Goal: Check status: Check status

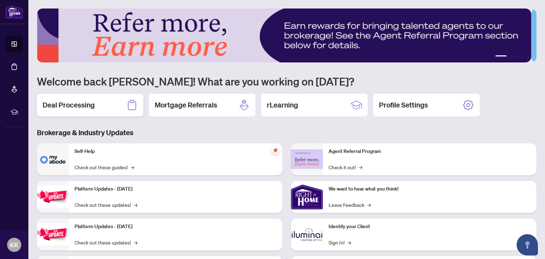
click at [75, 97] on div "Deal Processing" at bounding box center [90, 105] width 106 height 23
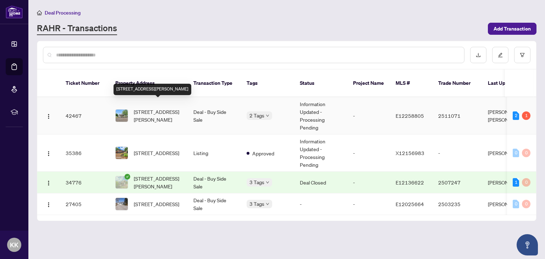
click at [138, 108] on span "[STREET_ADDRESS][PERSON_NAME]" at bounding box center [158, 116] width 48 height 16
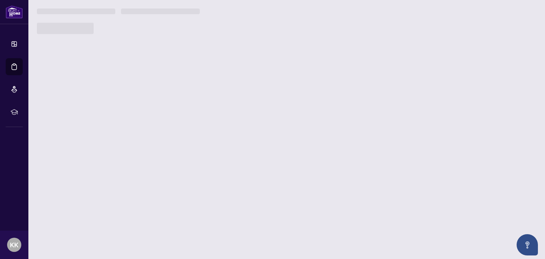
click at [138, 103] on main "Deal Processing [PERSON_NAME] - Transactions Add Transaction Ticket Number Prop…" at bounding box center [286, 129] width 517 height 259
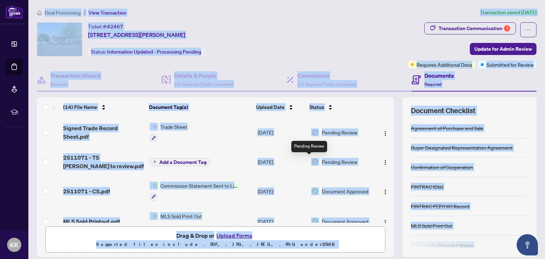
click at [313, 162] on img at bounding box center [315, 162] width 8 height 8
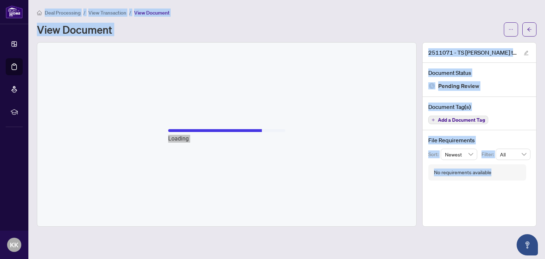
click at [274, 66] on div "Loading" at bounding box center [226, 135] width 379 height 184
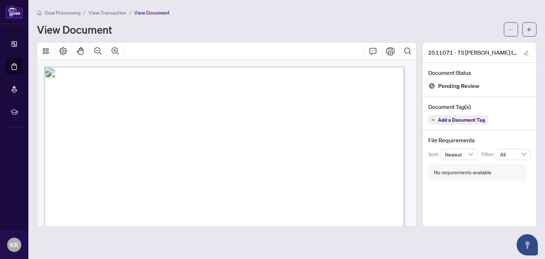
click at [108, 12] on span "View Transaction" at bounding box center [107, 13] width 38 height 6
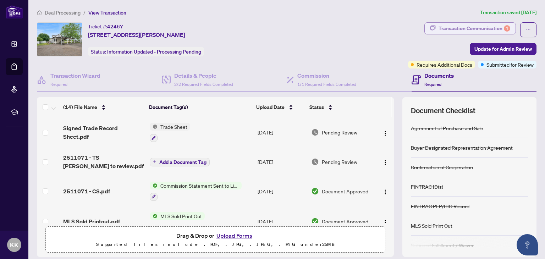
click at [475, 28] on div "Transaction Communication 1" at bounding box center [475, 28] width 72 height 11
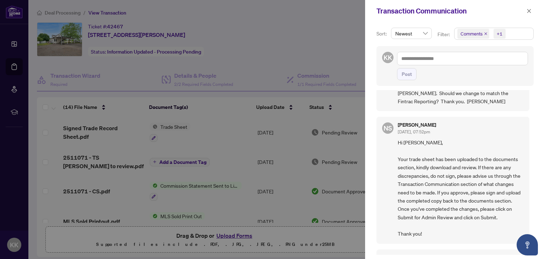
scroll to position [94, 0]
click at [530, 7] on span "button" at bounding box center [529, 10] width 5 height 11
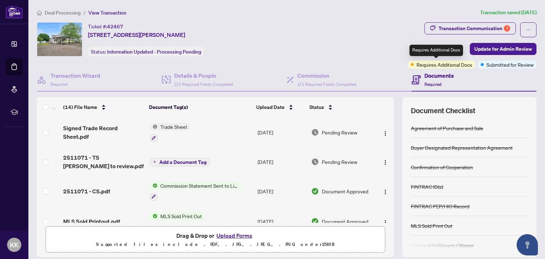
click at [434, 66] on span "Requires Additional Docs" at bounding box center [445, 65] width 56 height 8
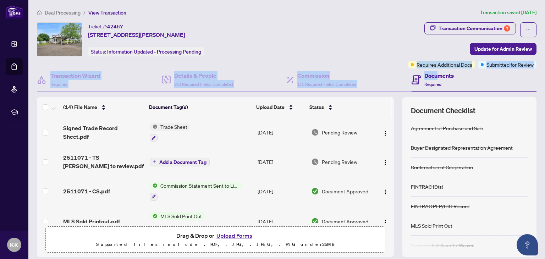
drag, startPoint x: 432, startPoint y: 56, endPoint x: 433, endPoint y: 78, distance: 22.1
click at [433, 78] on div "Ticket #: 42467 20 Rowe St, Clarington, Ontario L0B 1M0, Canada Status: Informa…" at bounding box center [286, 139] width 505 height 235
click at [433, 78] on h4 "Documents" at bounding box center [438, 75] width 29 height 9
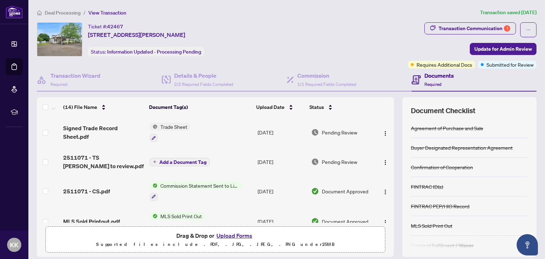
click at [432, 76] on h4 "Documents" at bounding box center [438, 75] width 29 height 9
click at [163, 50] on span "Information Updated - Processing Pending" at bounding box center [154, 52] width 94 height 6
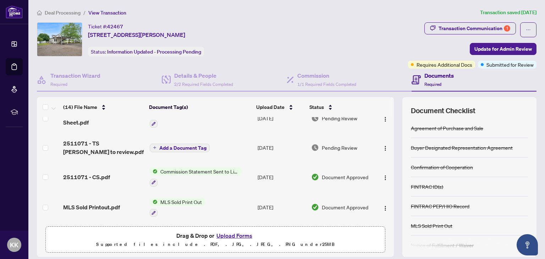
scroll to position [0, 0]
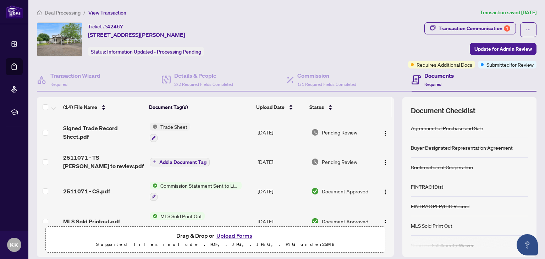
click at [168, 126] on span "Trade Sheet" at bounding box center [174, 127] width 33 height 8
click at [383, 132] on img "button" at bounding box center [386, 134] width 6 height 6
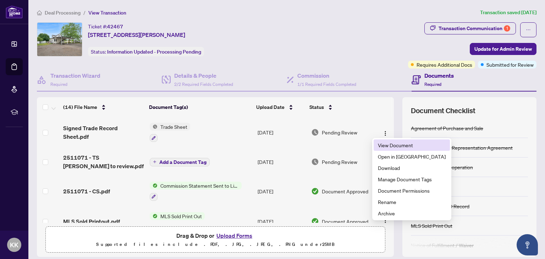
click at [389, 143] on span "View Document" at bounding box center [412, 145] width 68 height 8
